Goal: Information Seeking & Learning: Check status

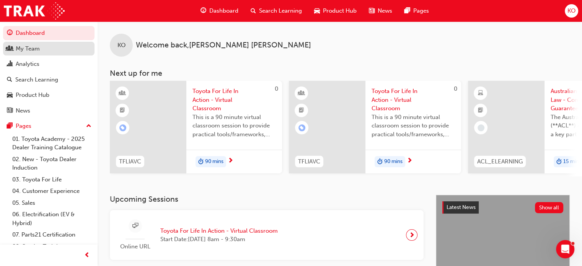
click at [54, 51] on div "My Team" at bounding box center [49, 49] width 84 height 10
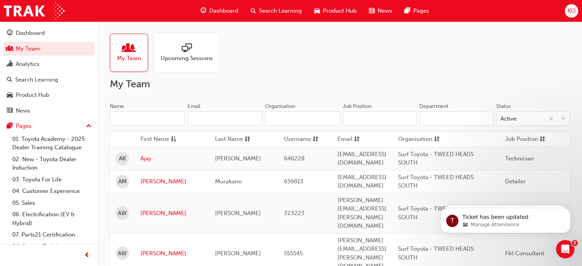
click at [200, 56] on span "Upcoming Sessions" at bounding box center [187, 58] width 52 height 9
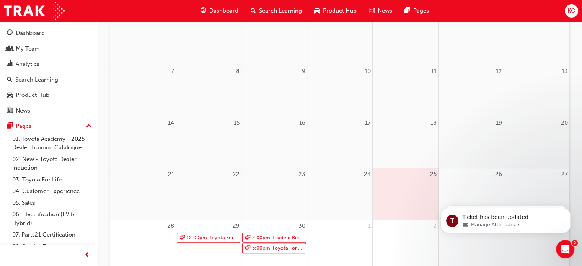
scroll to position [237, 0]
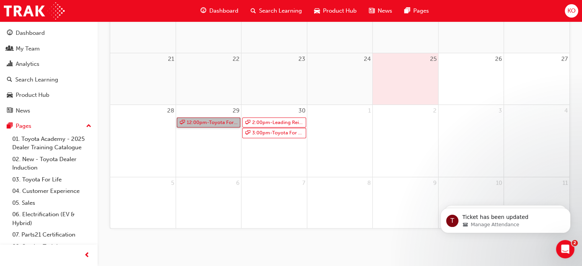
click at [226, 124] on link "12:00pm - Toyota For Life In Action - Virtual Classroom" at bounding box center [208, 122] width 63 height 10
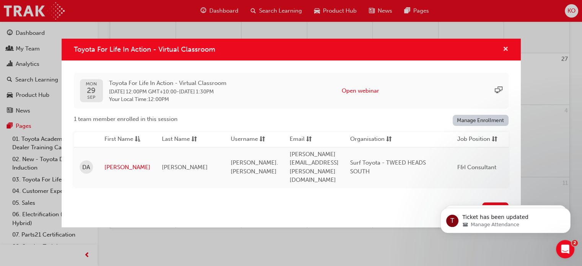
click at [506, 53] on span "cross-icon" at bounding box center [506, 49] width 6 height 7
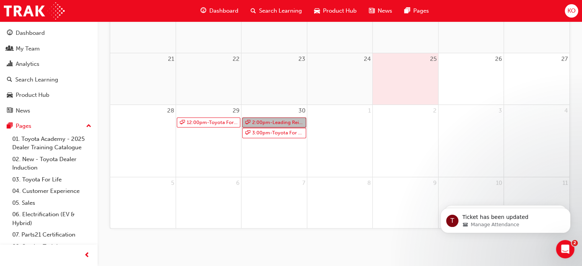
click at [273, 124] on link "2:00pm - Leading Reignite Part 2 - Virtual Classroom" at bounding box center [273, 122] width 63 height 10
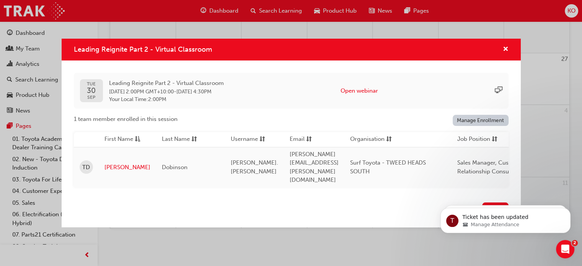
click at [510, 52] on div "Leading Reignite Part 2 - Virtual Classroom" at bounding box center [291, 50] width 459 height 22
click at [506, 53] on span "cross-icon" at bounding box center [506, 49] width 6 height 7
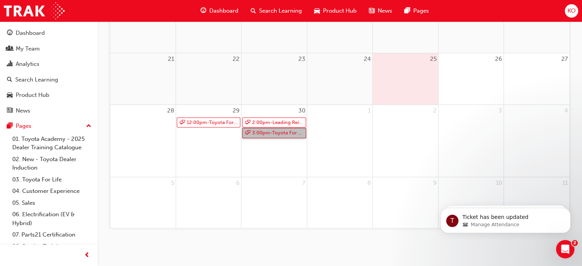
click at [266, 131] on link "3:00pm - Toyota For Life In Action - Virtual Classroom" at bounding box center [273, 133] width 63 height 10
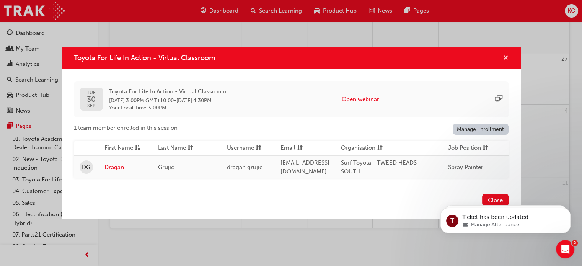
click at [505, 57] on span "cross-icon" at bounding box center [506, 58] width 6 height 7
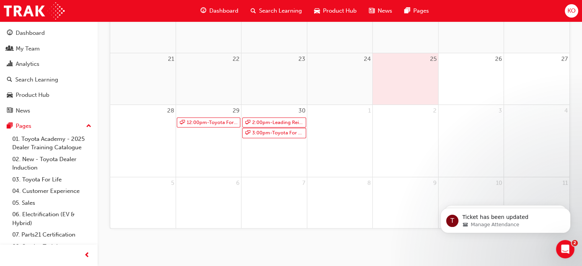
click at [330, 101] on div "24" at bounding box center [339, 78] width 65 height 51
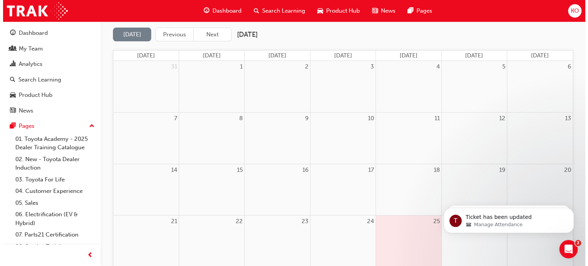
scroll to position [0, 0]
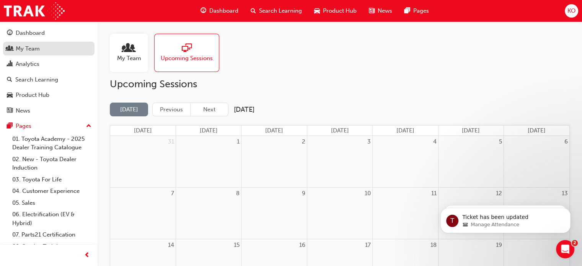
click at [51, 48] on div "My Team" at bounding box center [49, 49] width 84 height 10
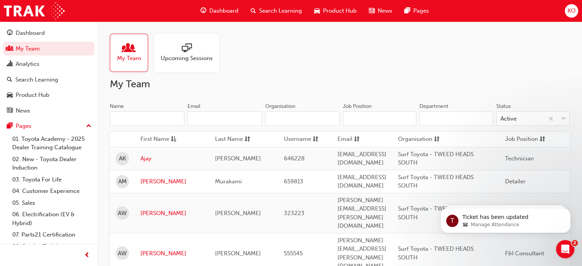
click at [148, 112] on input "Name" at bounding box center [147, 118] width 75 height 15
click at [146, 113] on input "Name" at bounding box center [147, 118] width 75 height 15
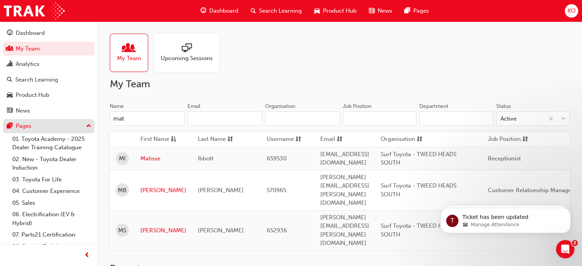
drag, startPoint x: 142, startPoint y: 122, endPoint x: 60, endPoint y: 128, distance: 82.8
click at [60, 128] on div "Dashboard My Team Analytics Search Learning Product Hub News Pages Pages 01. To…" at bounding box center [291, 168] width 582 height 337
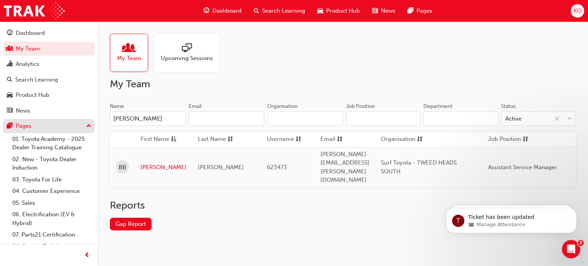
type input "[PERSON_NAME]"
